Goal: Information Seeking & Learning: Check status

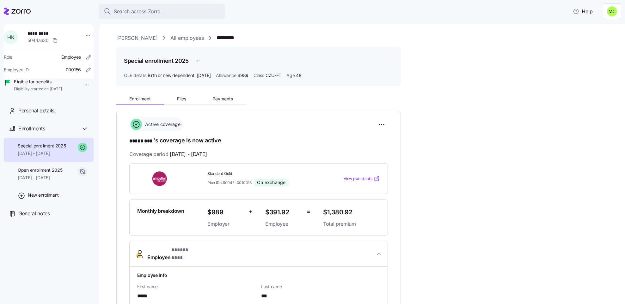
click at [147, 38] on link "[PERSON_NAME]" at bounding box center [136, 38] width 41 height 8
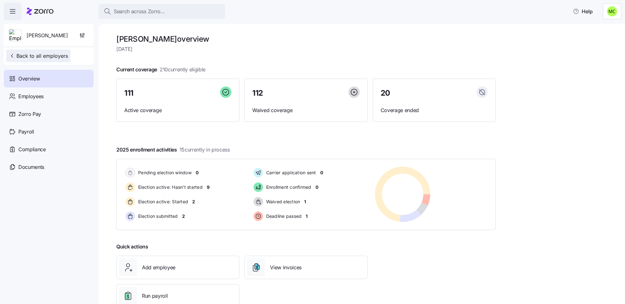
click at [51, 53] on span "Back to all employers" at bounding box center [38, 56] width 59 height 8
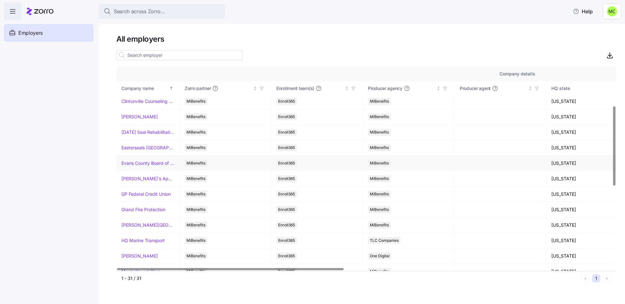
scroll to position [95, 0]
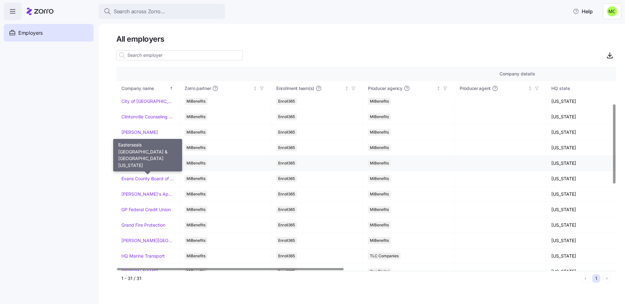
click at [130, 164] on link "Easterseals [GEOGRAPHIC_DATA] & [GEOGRAPHIC_DATA][US_STATE]" at bounding box center [147, 163] width 53 height 6
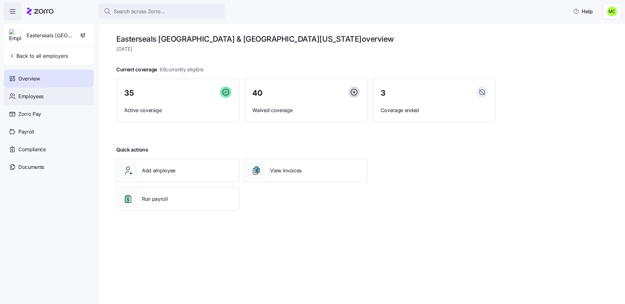
click at [43, 96] on span "Employees" at bounding box center [30, 97] width 25 height 8
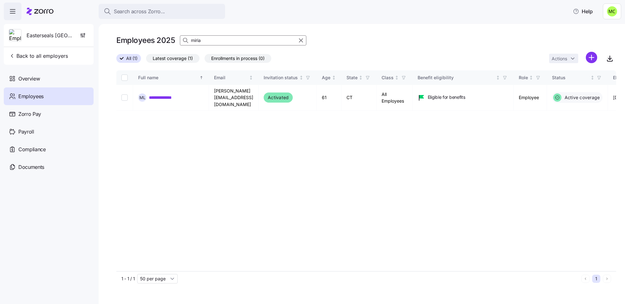
click at [204, 37] on input "miria" at bounding box center [243, 40] width 126 height 10
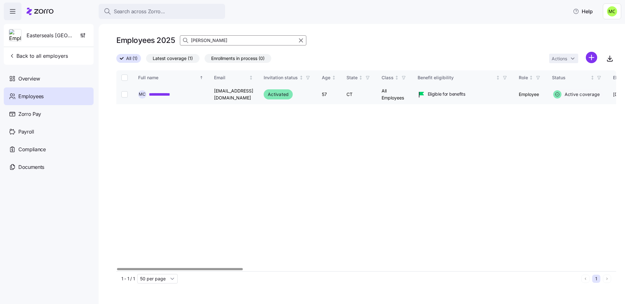
type input "[PERSON_NAME]"
click at [162, 95] on link "**********" at bounding box center [164, 94] width 31 height 6
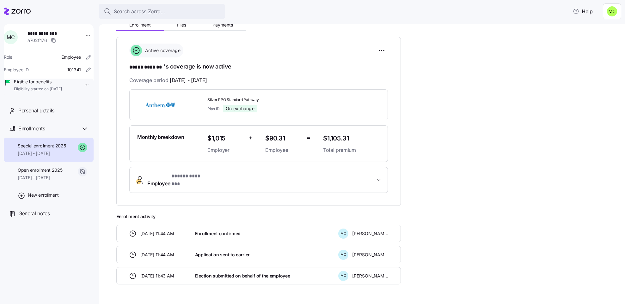
scroll to position [88, 0]
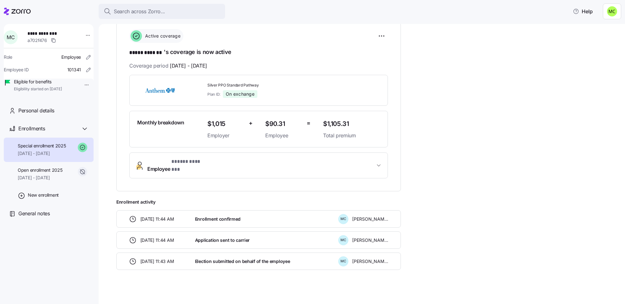
click at [254, 157] on button "Employee * ***** ******* *" at bounding box center [259, 165] width 258 height 25
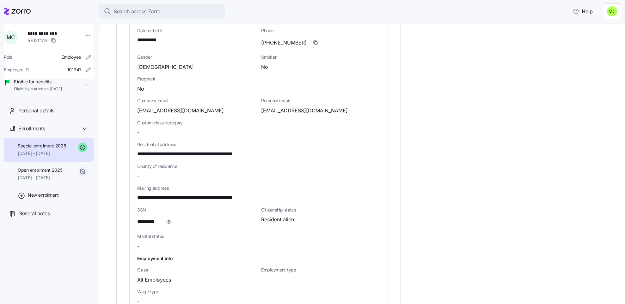
scroll to position [325, 0]
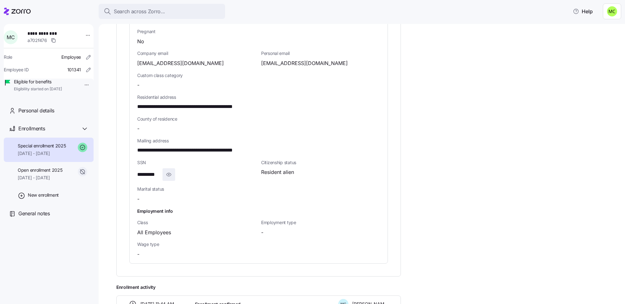
click at [169, 171] on icon "button" at bounding box center [169, 175] width 6 height 8
drag, startPoint x: 267, startPoint y: 145, endPoint x: 132, endPoint y: 144, distance: 135.2
click at [132, 144] on div "**********" at bounding box center [259, 103] width 258 height 322
click at [187, 147] on span "**********" at bounding box center [202, 151] width 130 height 8
click at [193, 147] on span "**********" at bounding box center [202, 151] width 130 height 8
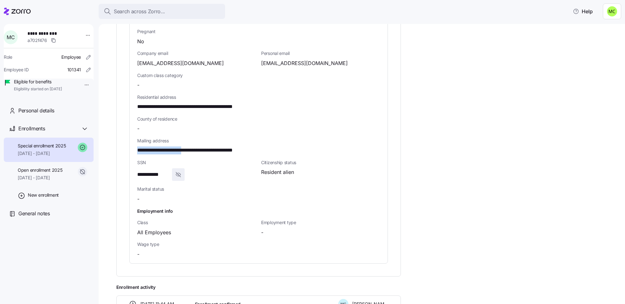
drag, startPoint x: 192, startPoint y: 143, endPoint x: 137, endPoint y: 146, distance: 55.0
click at [137, 147] on span "**********" at bounding box center [202, 151] width 130 height 8
click at [194, 147] on span "**********" at bounding box center [202, 151] width 130 height 8
drag, startPoint x: 192, startPoint y: 146, endPoint x: 267, endPoint y: 144, distance: 74.3
click at [267, 147] on span "**********" at bounding box center [202, 151] width 130 height 8
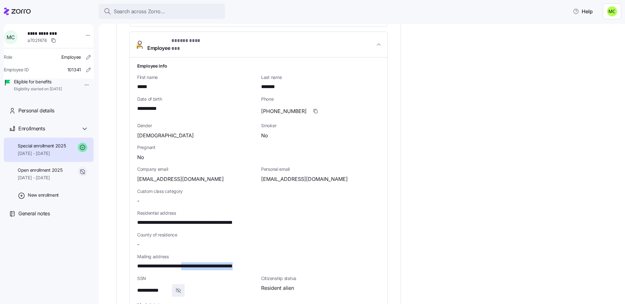
scroll to position [231, 0]
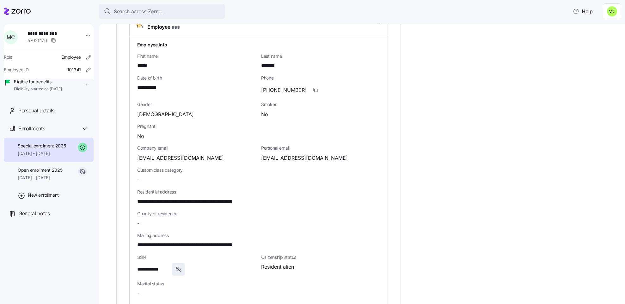
click at [161, 115] on div "Gender [DEMOGRAPHIC_DATA]" at bounding box center [197, 110] width 124 height 22
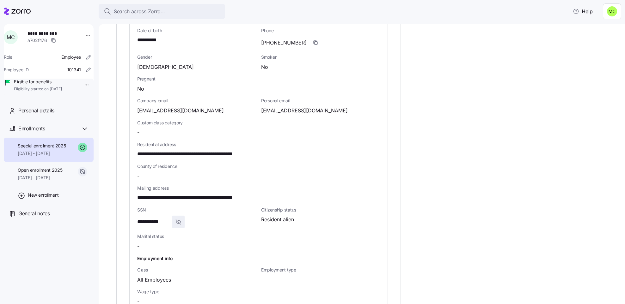
click at [140, 152] on span "**********" at bounding box center [202, 154] width 130 height 8
click at [138, 150] on span "**********" at bounding box center [202, 154] width 130 height 8
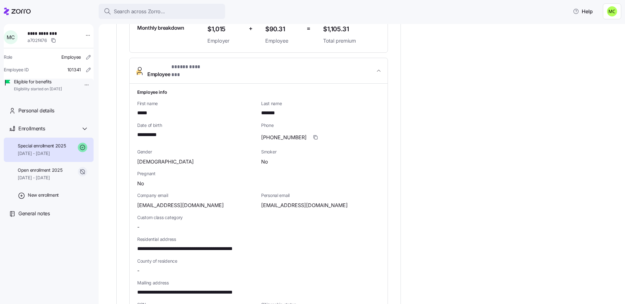
scroll to position [231, 0]
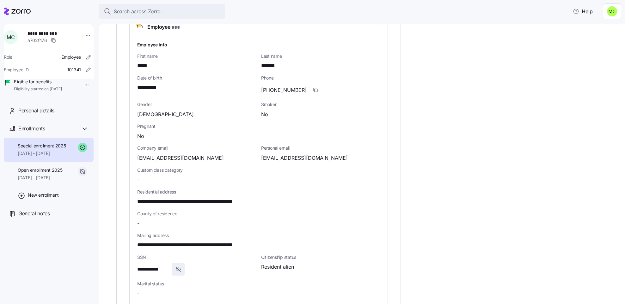
drag, startPoint x: 353, startPoint y: 213, endPoint x: 342, endPoint y: 219, distance: 12.1
drag, startPoint x: 342, startPoint y: 219, endPoint x: 328, endPoint y: 220, distance: 14.2
click at [328, 220] on div "-" at bounding box center [258, 224] width 243 height 8
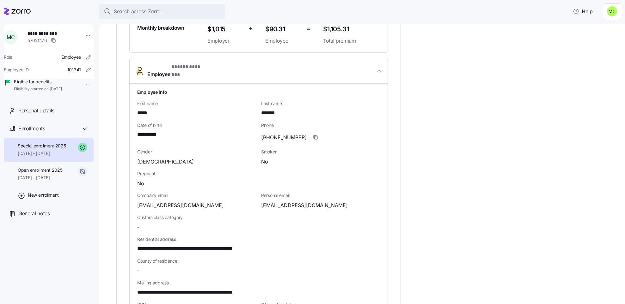
scroll to position [136, 0]
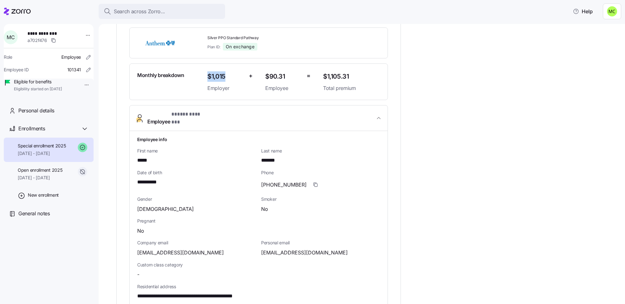
drag, startPoint x: 206, startPoint y: 76, endPoint x: 225, endPoint y: 76, distance: 19.0
click at [225, 76] on div "$1,015 Employer" at bounding box center [225, 82] width 41 height 26
click at [225, 76] on span "$1,015" at bounding box center [225, 76] width 36 height 10
drag, startPoint x: 225, startPoint y: 76, endPoint x: 208, endPoint y: 77, distance: 17.4
click at [208, 77] on span "$1,015" at bounding box center [225, 76] width 36 height 10
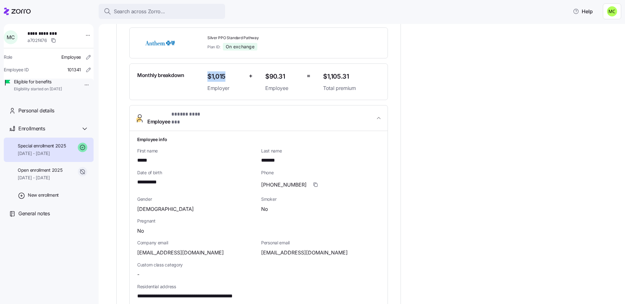
click at [208, 77] on span "$1,015" at bounding box center [225, 76] width 36 height 10
drag, startPoint x: 208, startPoint y: 76, endPoint x: 227, endPoint y: 75, distance: 19.3
click at [227, 75] on span "$1,015" at bounding box center [225, 76] width 36 height 10
drag, startPoint x: 227, startPoint y: 75, endPoint x: 208, endPoint y: 79, distance: 19.4
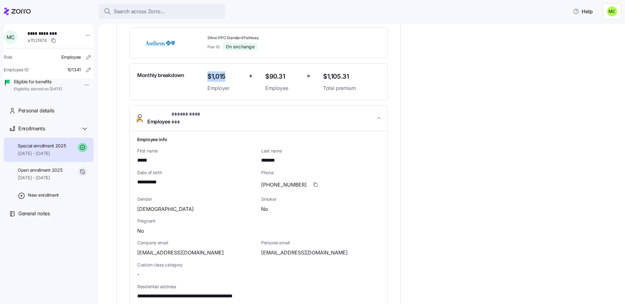
click at [208, 79] on span "$1,015" at bounding box center [225, 76] width 36 height 10
click at [221, 81] on span "$1,015" at bounding box center [225, 76] width 36 height 10
drag, startPoint x: 226, startPoint y: 75, endPoint x: 217, endPoint y: 73, distance: 8.7
click at [217, 73] on span "$1,015" at bounding box center [225, 76] width 36 height 10
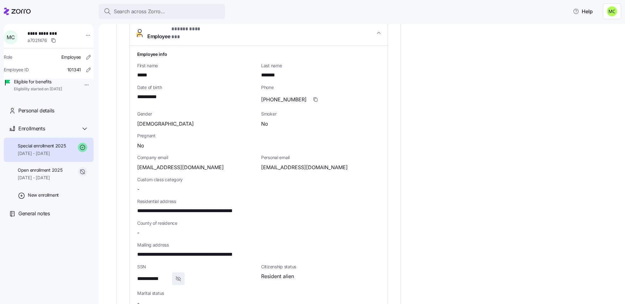
scroll to position [269, 0]
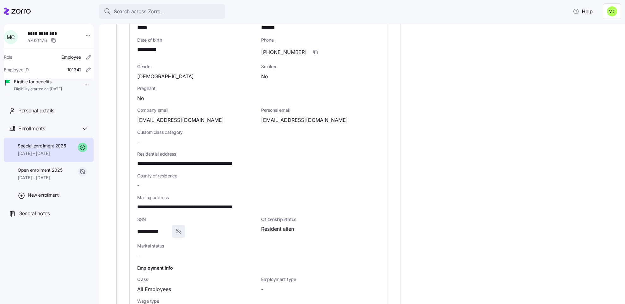
click at [376, 184] on div "-" at bounding box center [258, 186] width 243 height 8
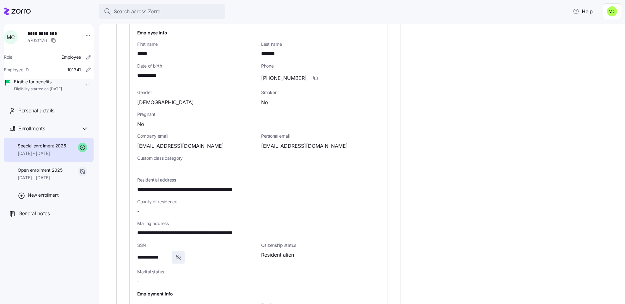
scroll to position [221, 0]
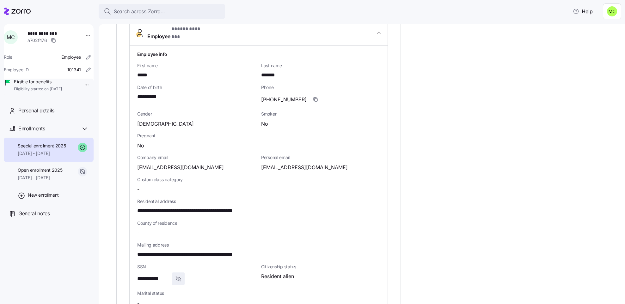
click at [184, 152] on div "Company email [EMAIL_ADDRESS][DOMAIN_NAME]" at bounding box center [197, 163] width 124 height 22
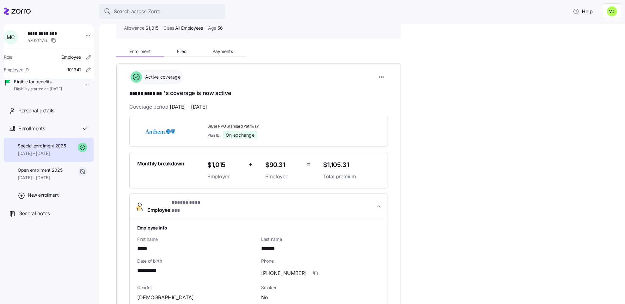
scroll to position [0, 0]
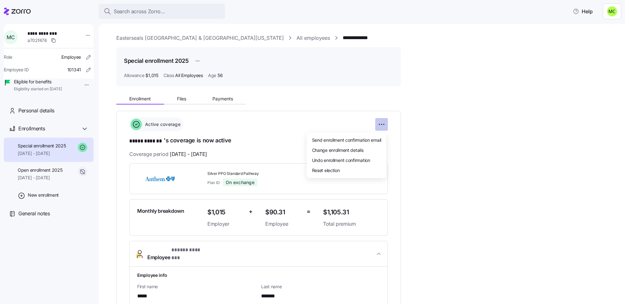
click at [381, 124] on html "**********" at bounding box center [312, 150] width 625 height 300
click at [360, 149] on span "Change enrollment details" at bounding box center [337, 150] width 51 height 6
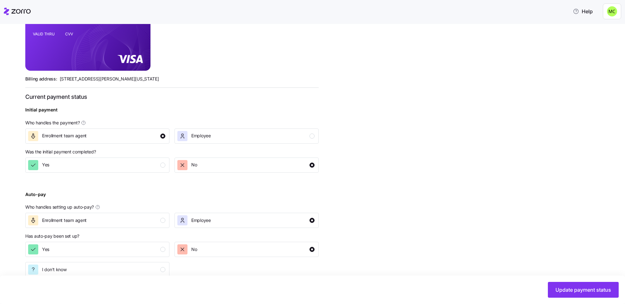
scroll to position [184, 0]
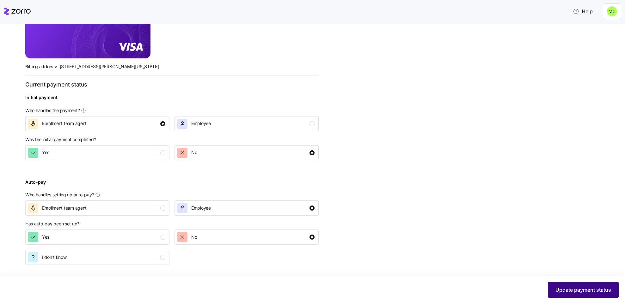
click at [564, 291] on span "Update payment status" at bounding box center [583, 290] width 56 height 8
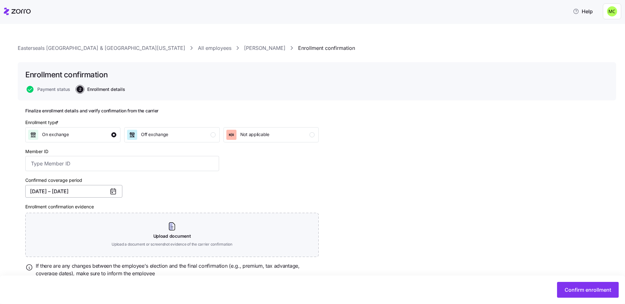
click at [50, 191] on button "[DATE] – [DATE]" at bounding box center [73, 191] width 97 height 13
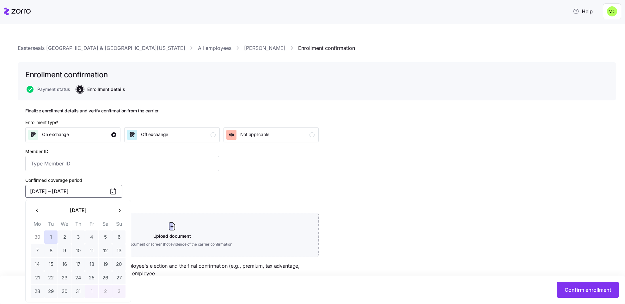
click at [120, 211] on icon "button" at bounding box center [119, 210] width 2 height 3
click at [38, 238] on button "1" at bounding box center [37, 237] width 13 height 13
click at [119, 210] on icon "button" at bounding box center [119, 211] width 6 height 6
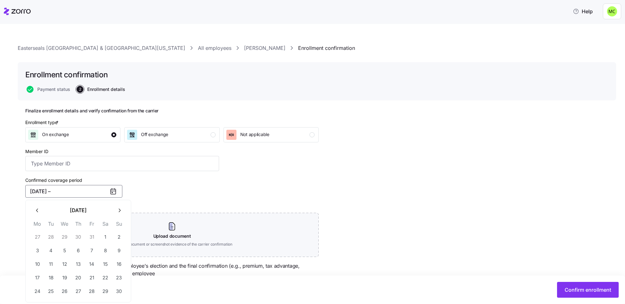
click at [119, 210] on icon "button" at bounding box center [119, 211] width 6 height 6
click at [66, 290] on button "31" at bounding box center [64, 291] width 13 height 13
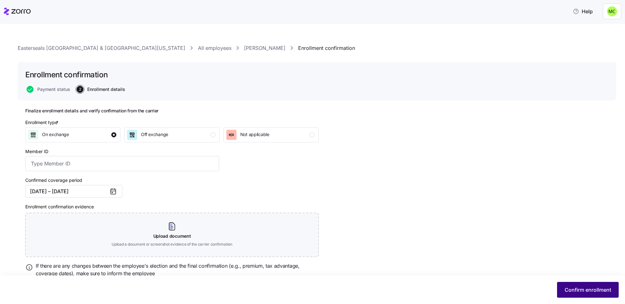
click at [570, 289] on span "Confirm enrollment" at bounding box center [587, 290] width 46 height 8
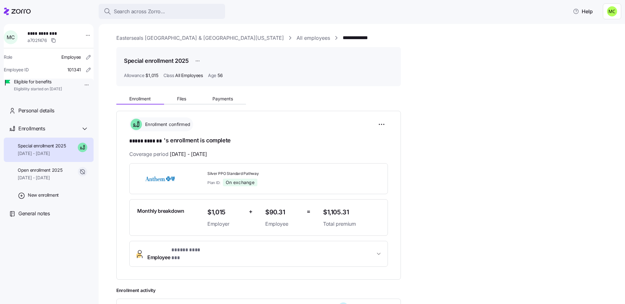
click at [182, 36] on link "Easterseals [GEOGRAPHIC_DATA] & [GEOGRAPHIC_DATA][US_STATE]" at bounding box center [199, 38] width 167 height 8
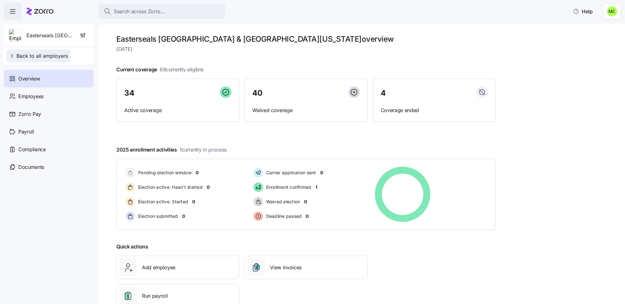
click at [42, 55] on span "Back to all employers" at bounding box center [38, 56] width 59 height 8
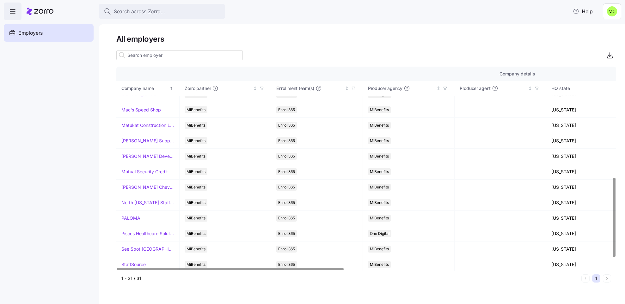
scroll to position [284, 0]
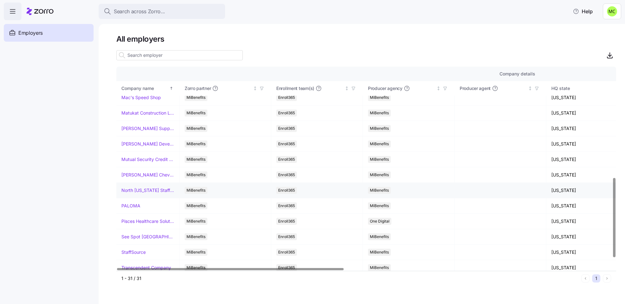
click at [144, 194] on link "North [US_STATE] Staffing" at bounding box center [147, 190] width 53 height 6
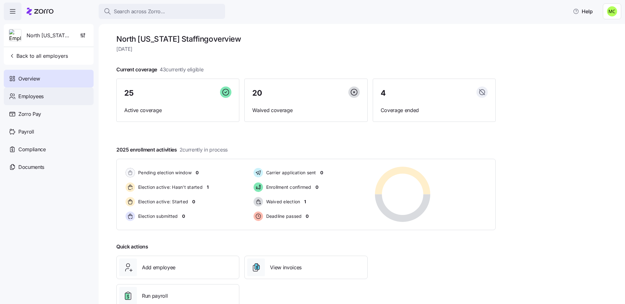
click at [40, 98] on span "Employees" at bounding box center [30, 97] width 25 height 8
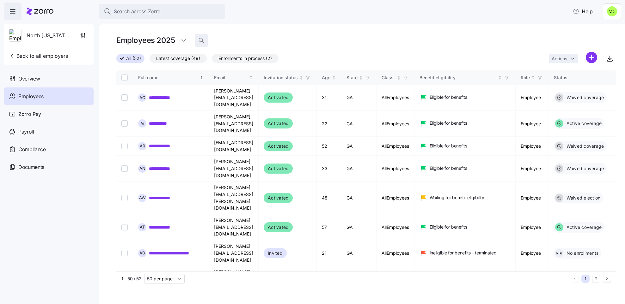
click at [200, 41] on icon "button" at bounding box center [201, 40] width 6 height 6
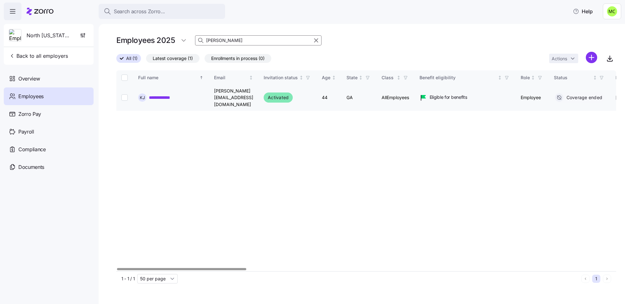
type input "[PERSON_NAME]"
click at [169, 94] on link "**********" at bounding box center [163, 97] width 29 height 6
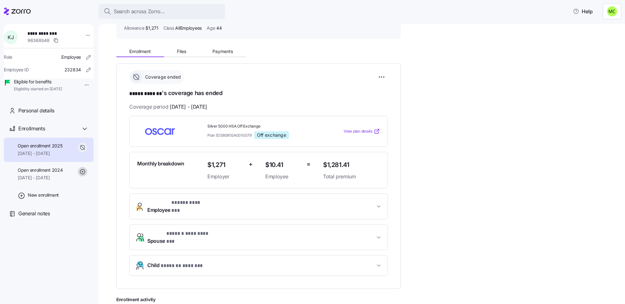
scroll to position [95, 0]
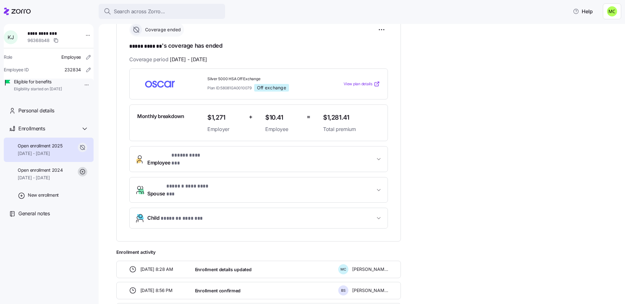
click at [175, 158] on span "* ***** ******* *" at bounding box center [188, 156] width 35 height 8
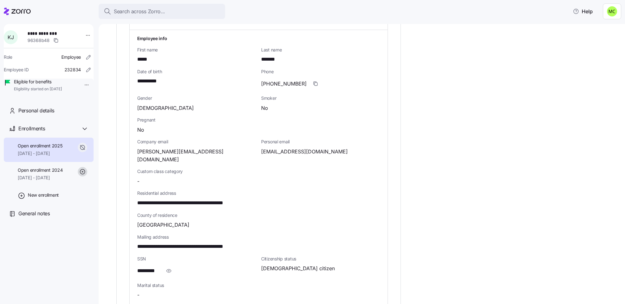
scroll to position [284, 0]
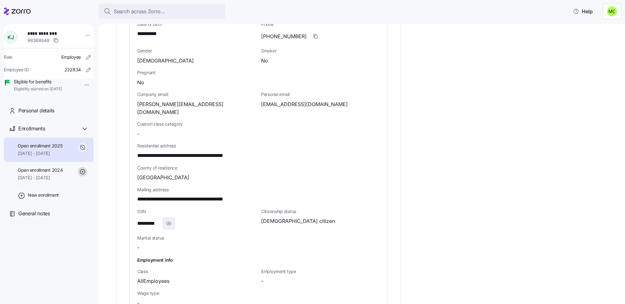
click at [170, 220] on icon "button" at bounding box center [169, 224] width 6 height 8
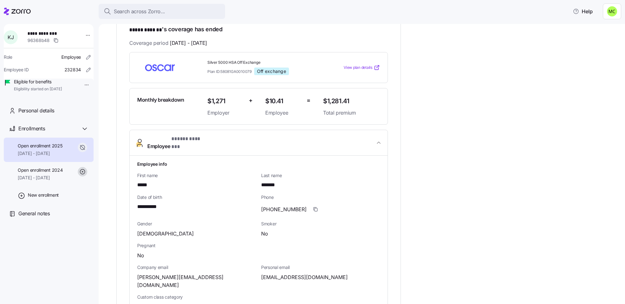
scroll to position [95, 0]
